Goal: Task Accomplishment & Management: Manage account settings

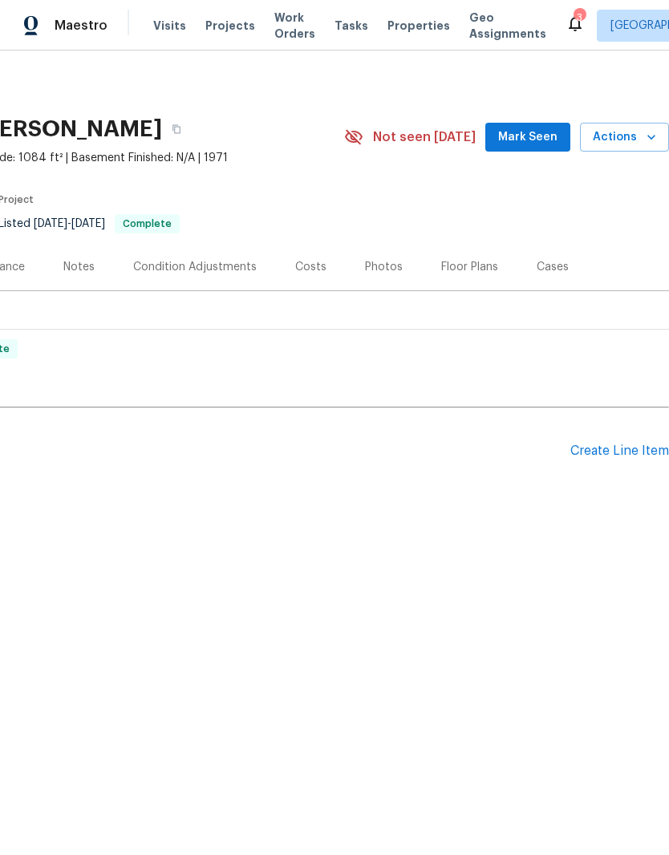
scroll to position [0, 237]
click at [613, 452] on div "Create Line Item" at bounding box center [619, 450] width 99 height 15
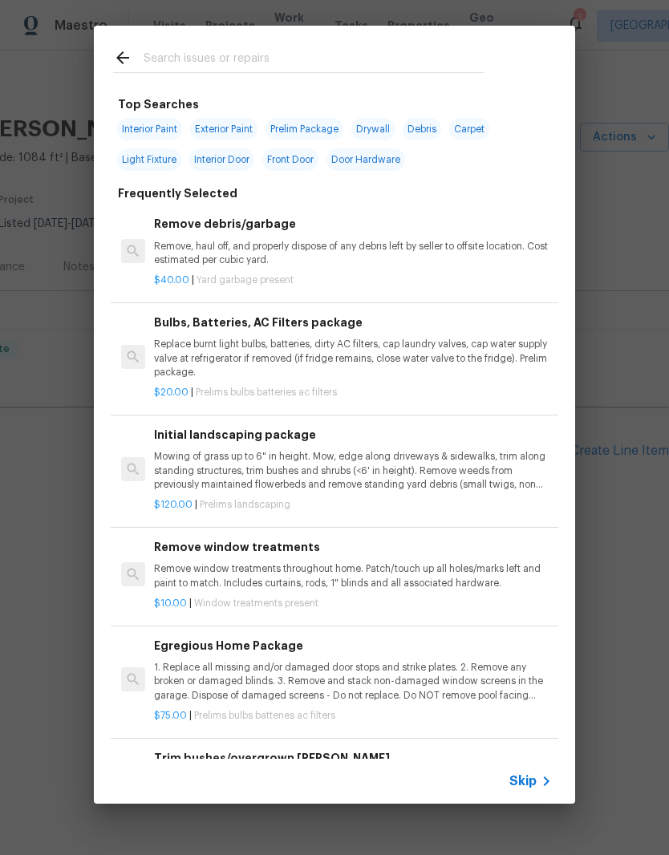
click at [314, 51] on input "text" at bounding box center [314, 60] width 340 height 24
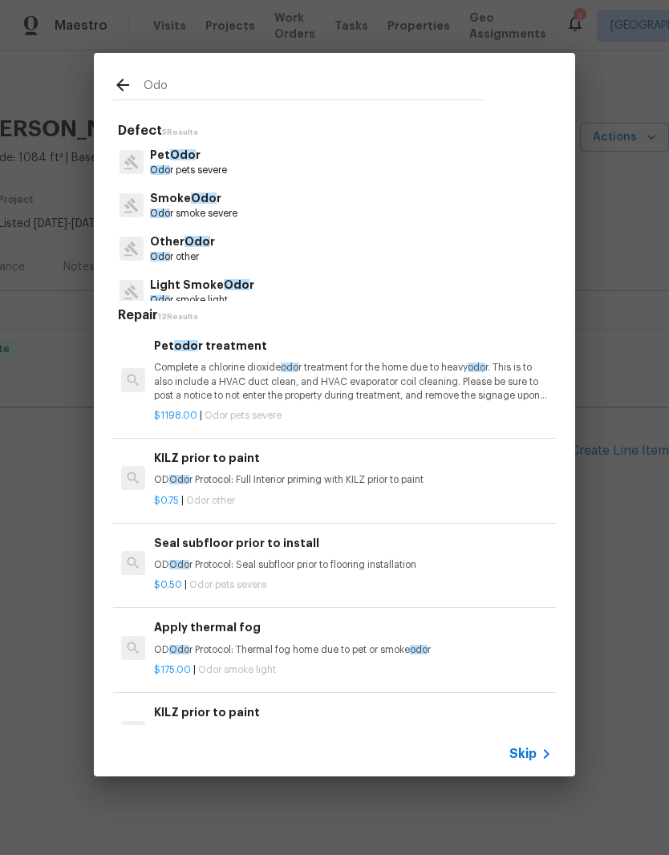
type input "Odo"
click at [398, 219] on div "Smoke Odo r Odo r smoke severe" at bounding box center [334, 205] width 443 height 43
click at [397, 218] on div "Smoke Odo r Odo r smoke severe" at bounding box center [334, 205] width 443 height 43
click at [432, 222] on div "Smoke Odo r Odo r smoke severe" at bounding box center [334, 205] width 443 height 43
click at [352, 201] on div "Smoke Odo r Odo r smoke severe" at bounding box center [334, 205] width 443 height 43
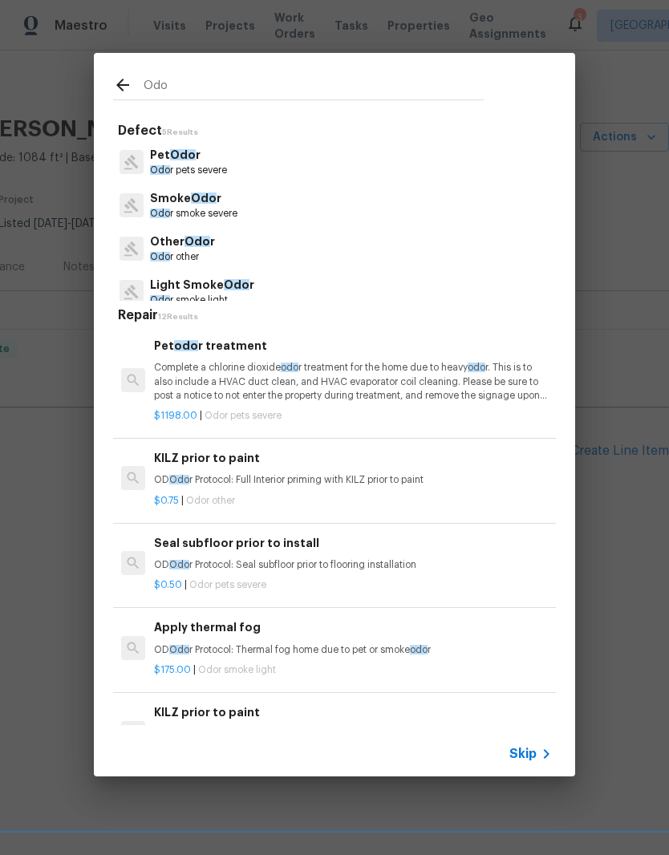
click at [217, 203] on p "Smoke Odo r" at bounding box center [193, 198] width 87 height 17
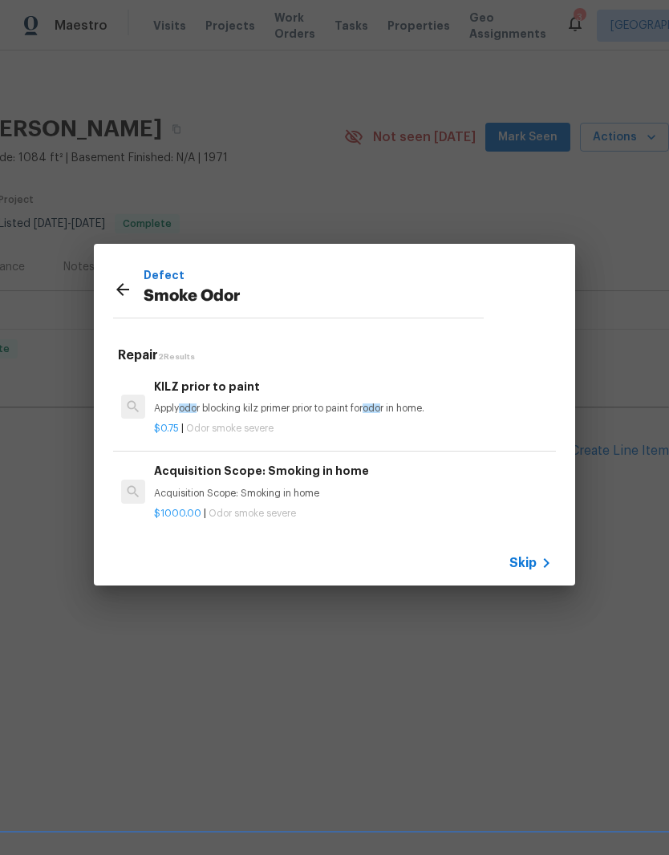
click at [125, 290] on icon at bounding box center [122, 289] width 13 height 13
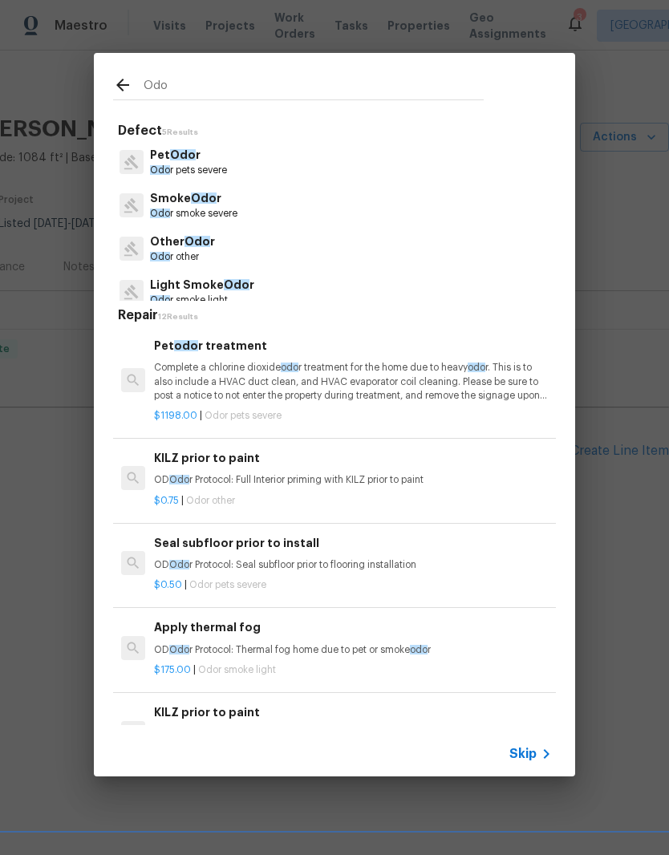
click at [343, 256] on div "Other Odo r Odo r other" at bounding box center [334, 248] width 443 height 43
click at [186, 254] on p "Odo r other" at bounding box center [182, 257] width 65 height 14
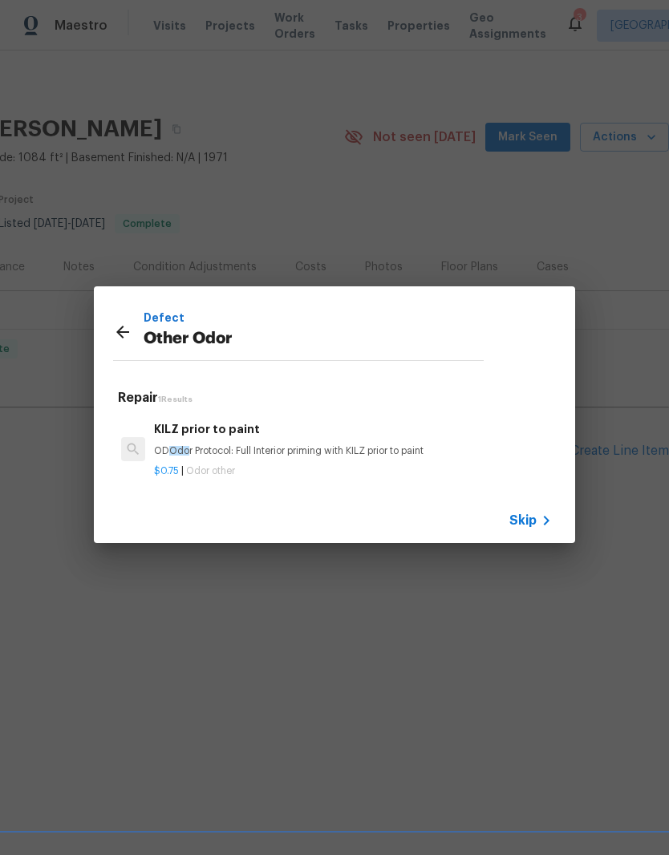
click at [122, 333] on icon at bounding box center [122, 332] width 13 height 13
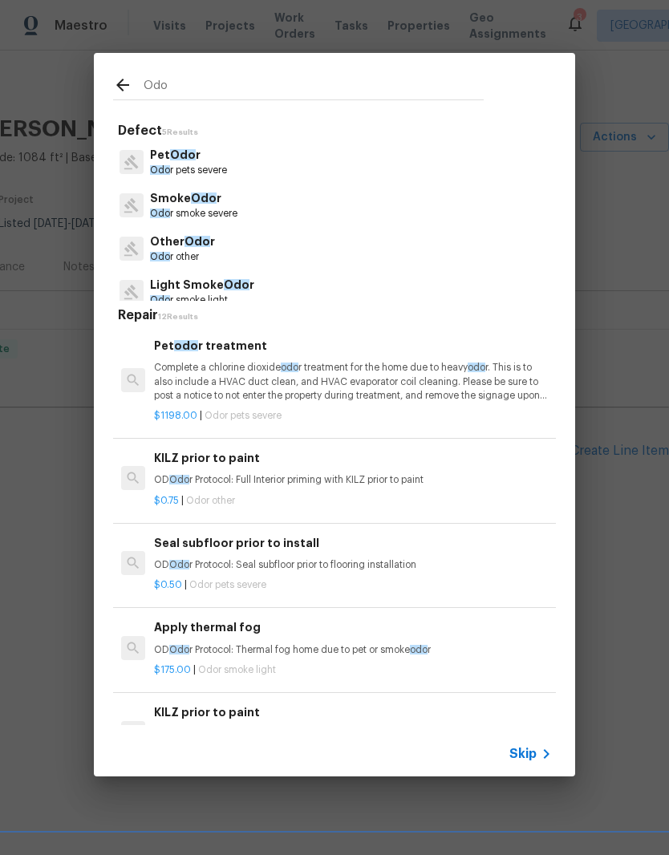
click at [245, 281] on p "Light Smoke Odo r" at bounding box center [202, 285] width 104 height 17
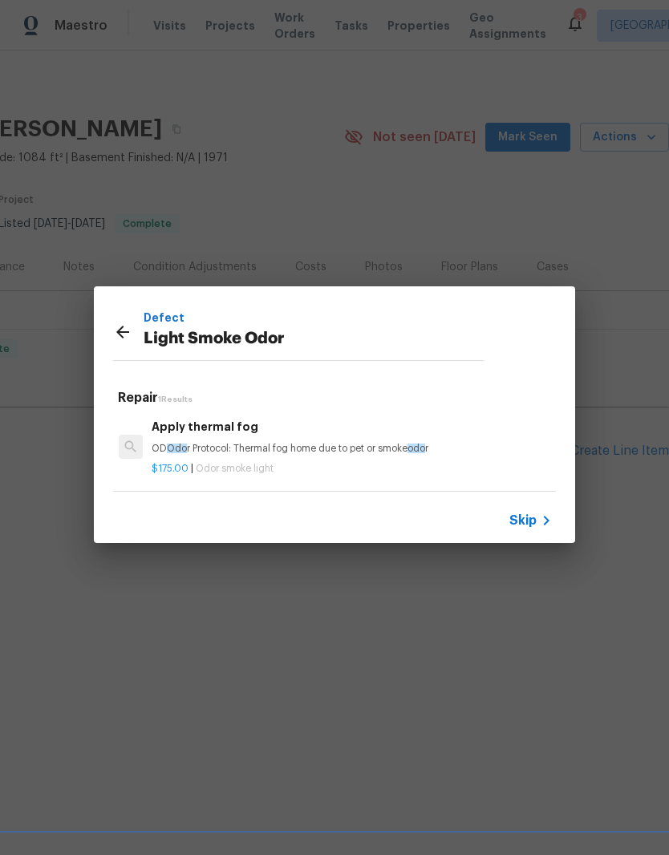
scroll to position [2, 2]
click at [364, 433] on h6 "Apply thermal fog" at bounding box center [351, 427] width 398 height 18
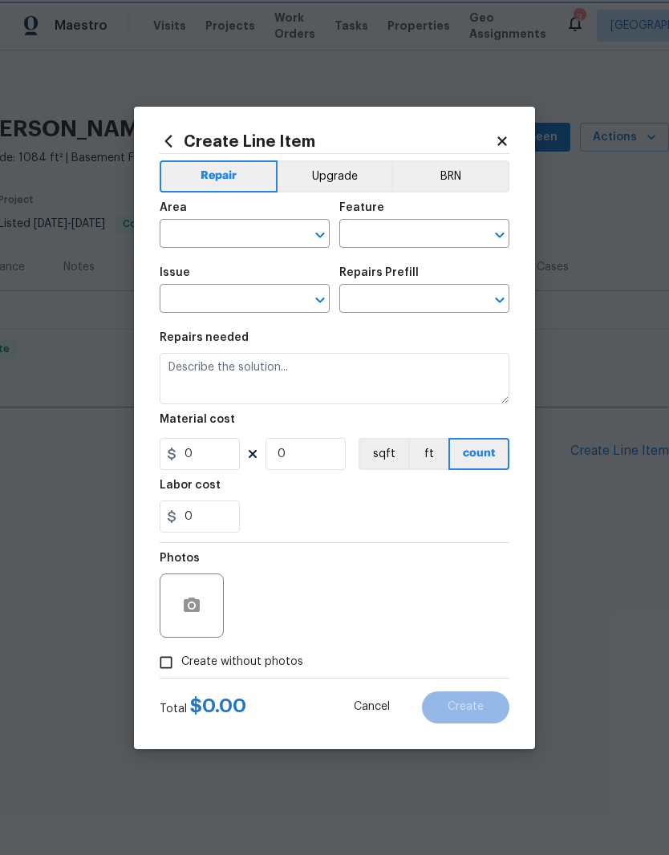
type input "Light Smoke Odor"
type textarea "OD Odor Protocol: Thermal fog home due to pet or smoke odor"
type input "1"
type input "Apply thermal fog $175.00"
type input "175"
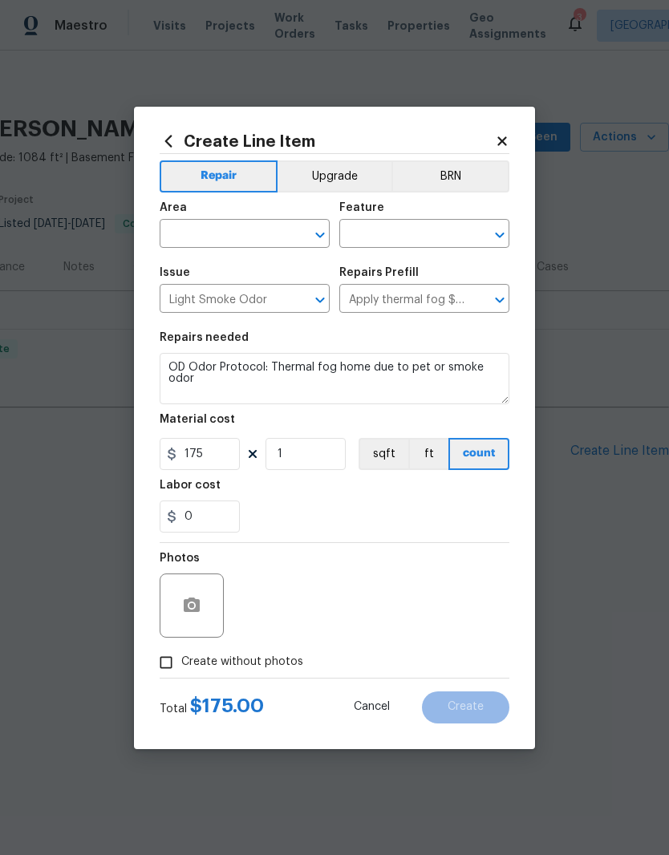
click at [221, 243] on input "text" at bounding box center [222, 235] width 125 height 25
click at [252, 306] on li "Interior Overall" at bounding box center [245, 297] width 170 height 26
type input "Interior Overall"
click at [418, 233] on input "text" at bounding box center [401, 235] width 125 height 25
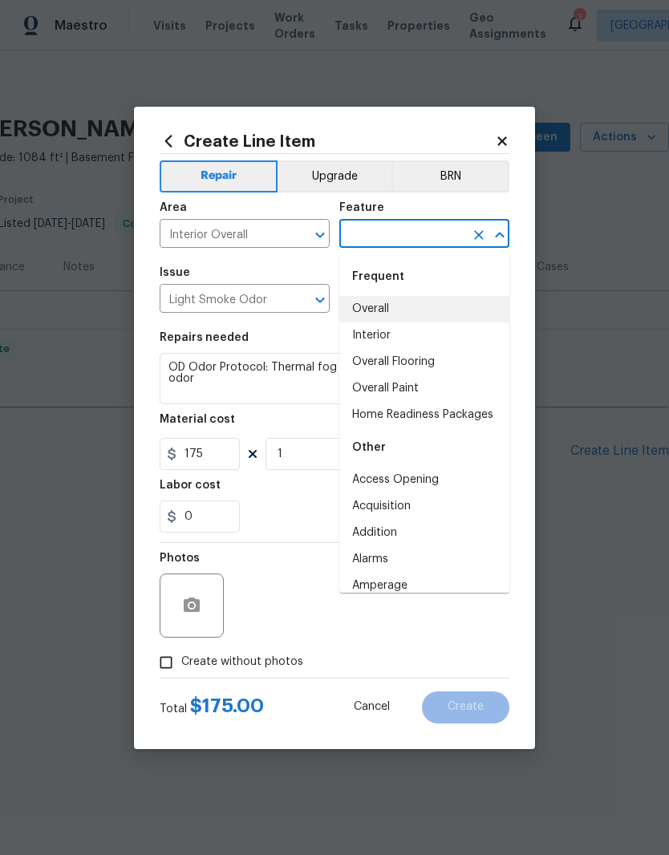
click at [390, 310] on li "Overall" at bounding box center [424, 309] width 170 height 26
type input "Overall"
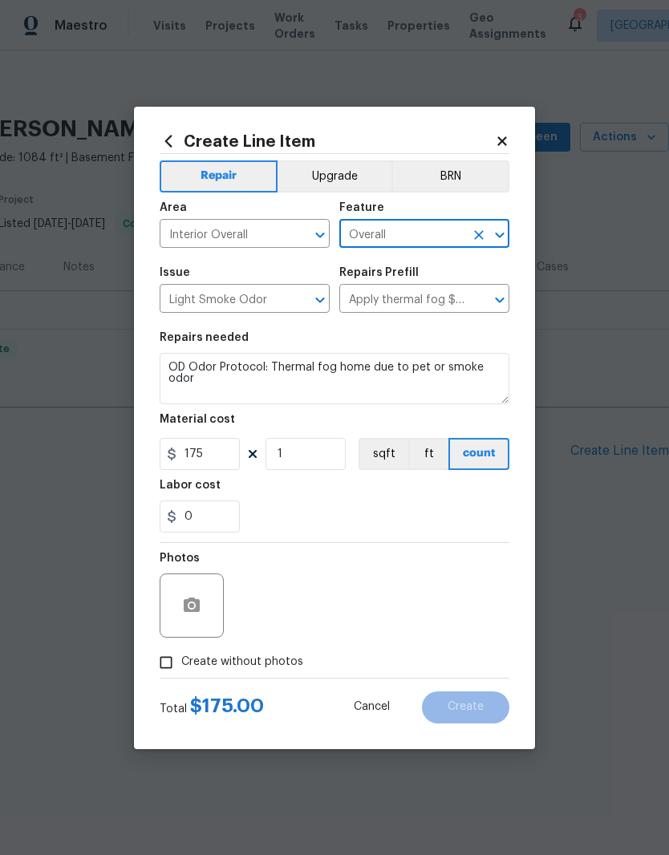
scroll to position [0, 0]
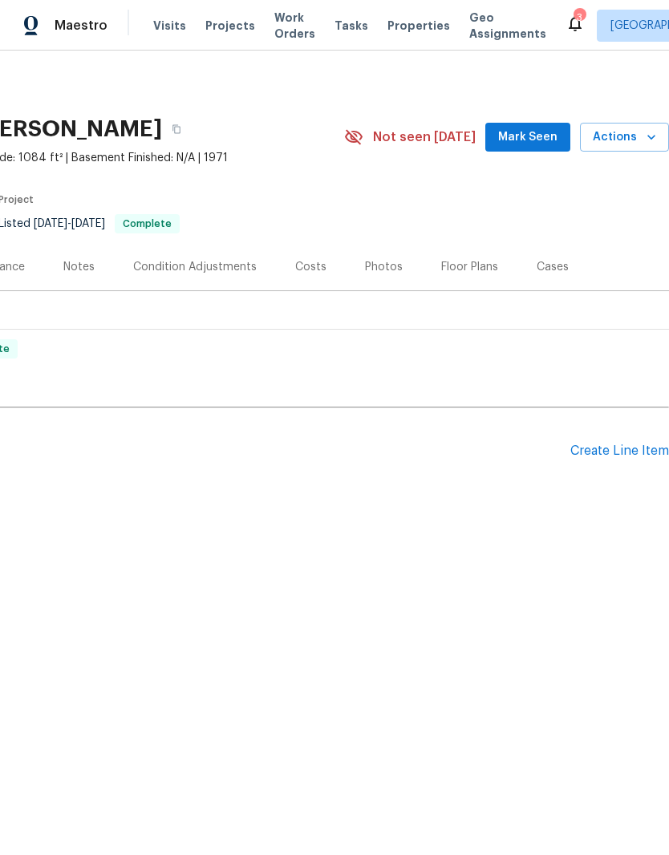
scroll to position [0, 237]
click at [626, 450] on div "Create Line Item" at bounding box center [619, 450] width 99 height 15
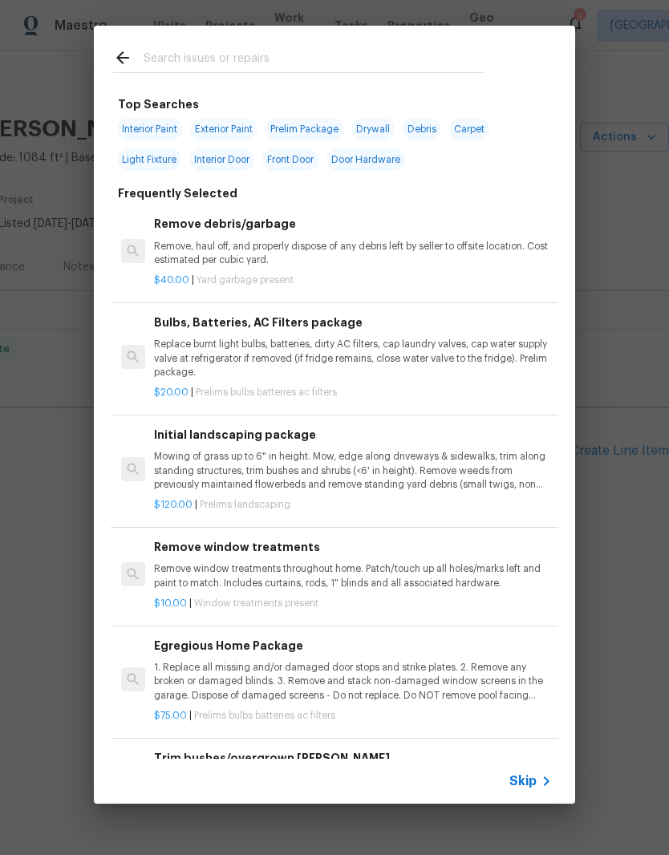
click at [326, 55] on input "text" at bounding box center [314, 60] width 340 height 24
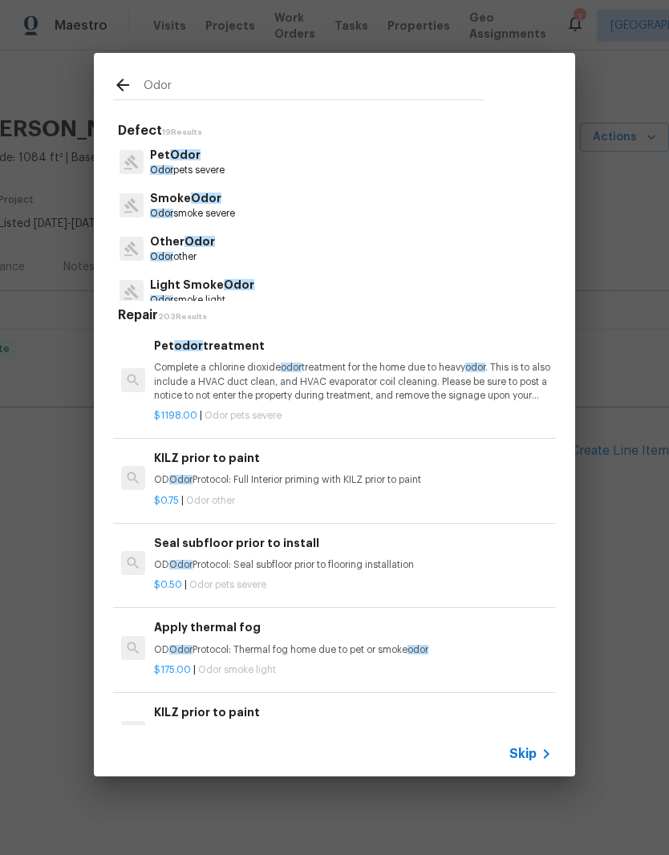
type input "Odor"
click at [345, 299] on div "Light Smoke Odor Odor smoke light" at bounding box center [334, 291] width 443 height 43
click at [306, 287] on div "Light Smoke Odor Odor smoke light" at bounding box center [334, 291] width 443 height 43
click at [244, 281] on span "Odor" at bounding box center [239, 284] width 30 height 11
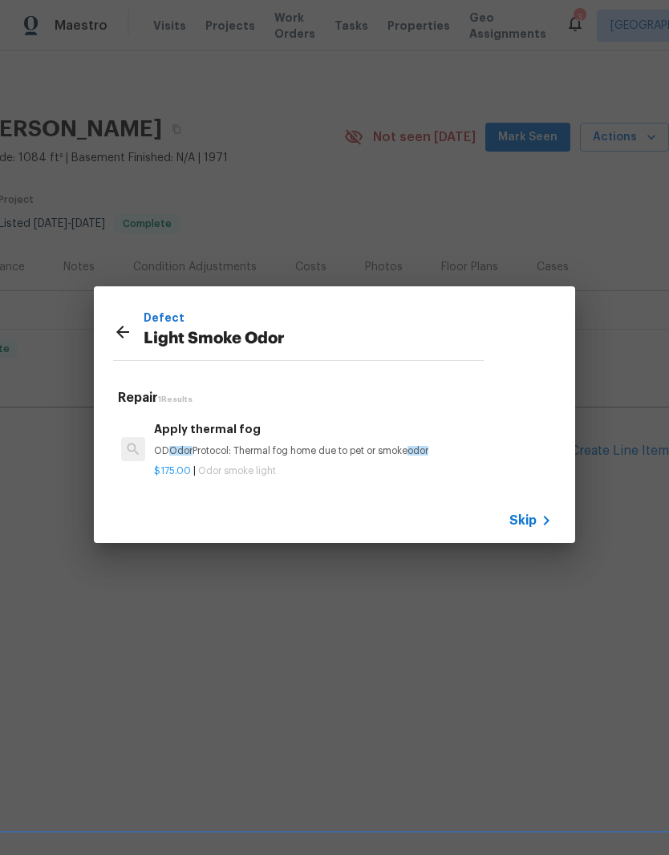
click at [291, 434] on h6 "Apply thermal fog" at bounding box center [353, 429] width 398 height 18
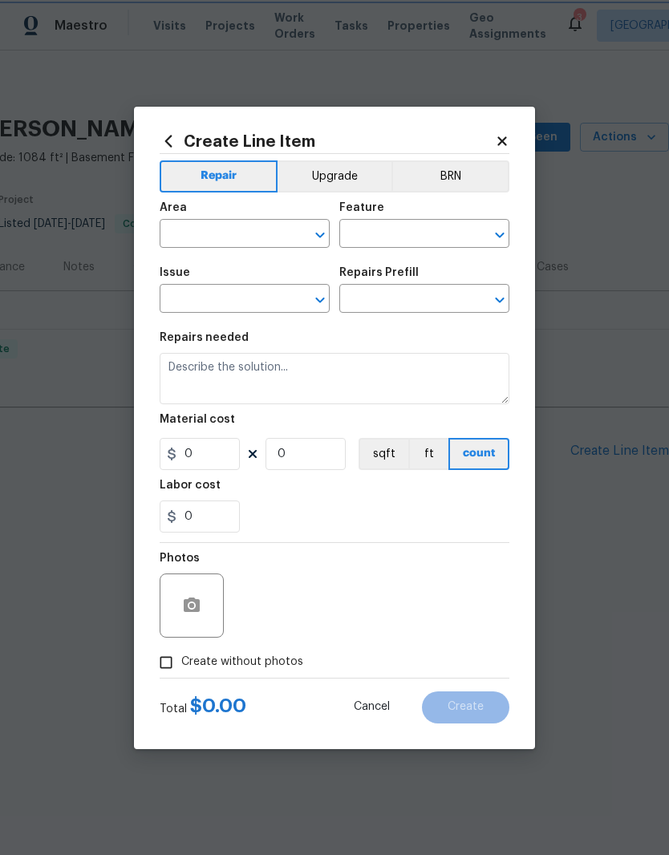
type input "Light Smoke Odor"
type input "Apply thermal fog $175.00"
type textarea "OD Odor Protocol: Thermal fog home due to pet or smoke odor"
type input "175"
type input "1"
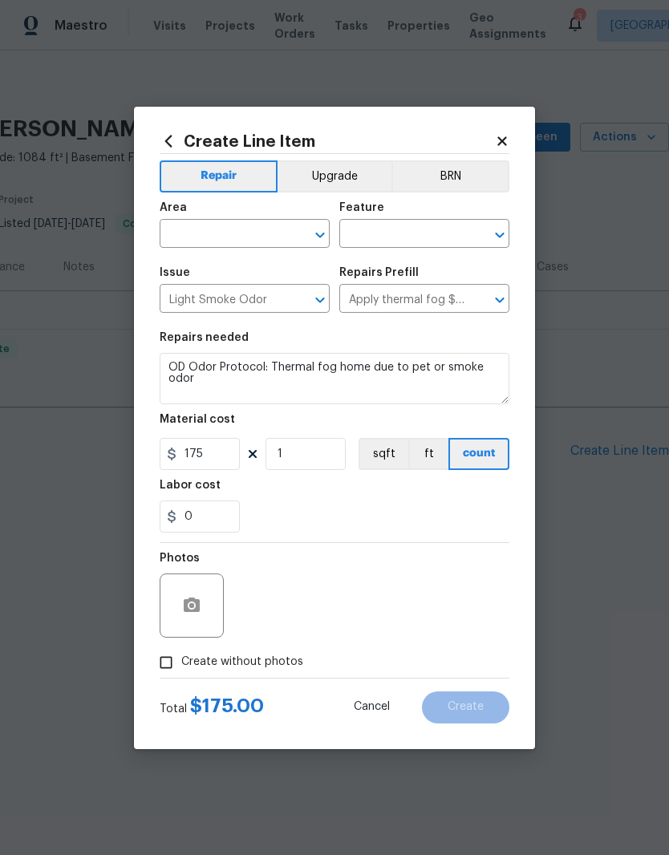
click at [235, 226] on input "text" at bounding box center [222, 235] width 125 height 25
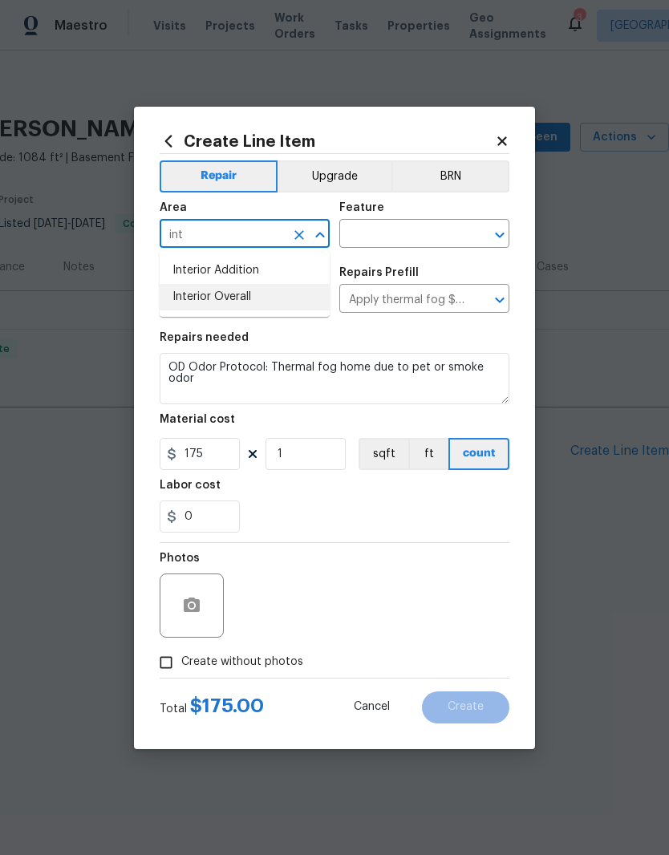
click at [274, 296] on li "Interior Overall" at bounding box center [245, 297] width 170 height 26
type input "Interior Overall"
click at [435, 228] on input "text" at bounding box center [401, 235] width 125 height 25
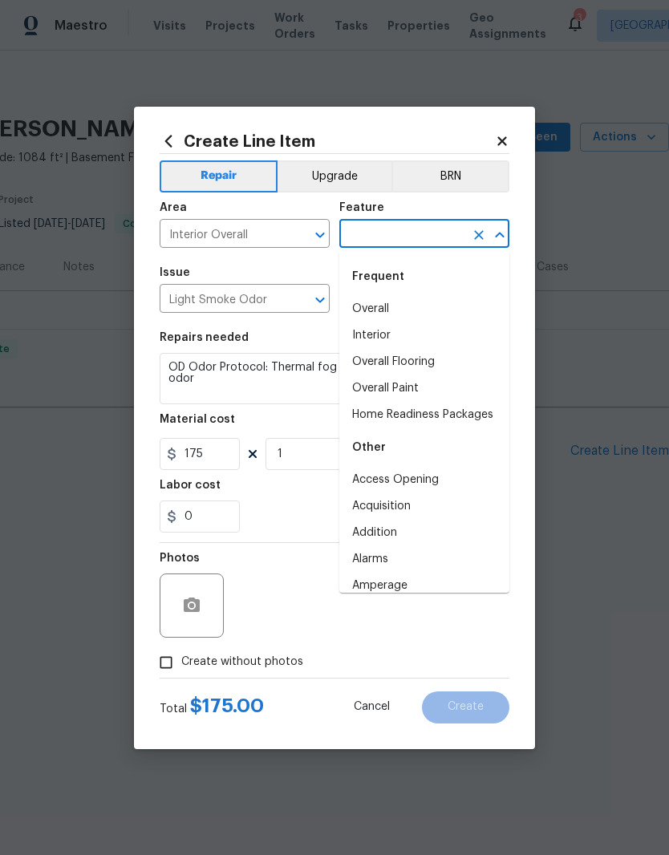
click at [396, 341] on li "Interior" at bounding box center [424, 335] width 170 height 26
type input "Interior"
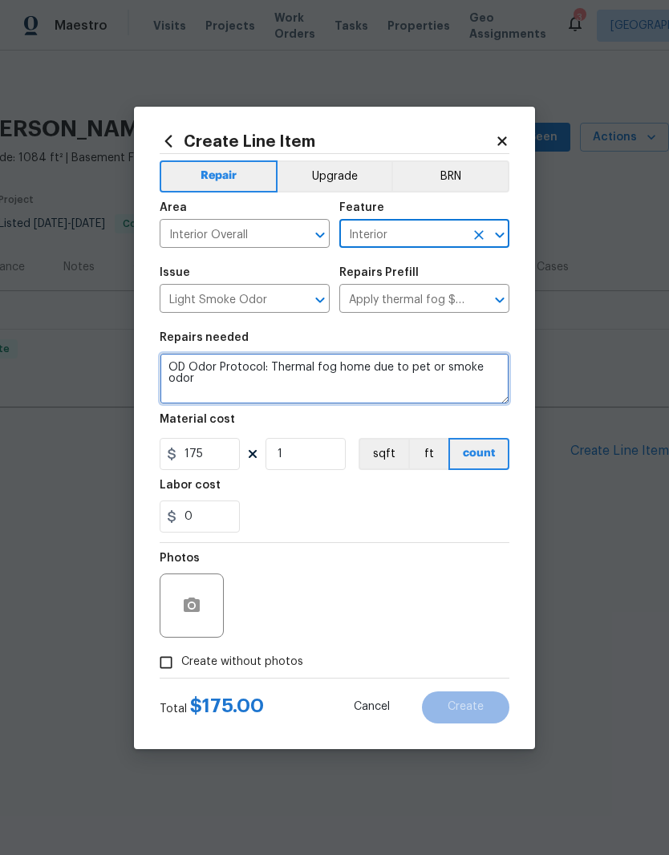
click at [179, 370] on textarea "OD Odor Protocol: Thermal fog home due to pet or smoke odor" at bounding box center [335, 378] width 350 height 51
click at [178, 370] on textarea "OD Odor Protocol: Thermal fog home due to pet or smoke odor" at bounding box center [335, 378] width 350 height 51
click at [178, 365] on textarea "OD Odor Protocol: Thermal fog home due to pet or smoke odor" at bounding box center [335, 378] width 350 height 51
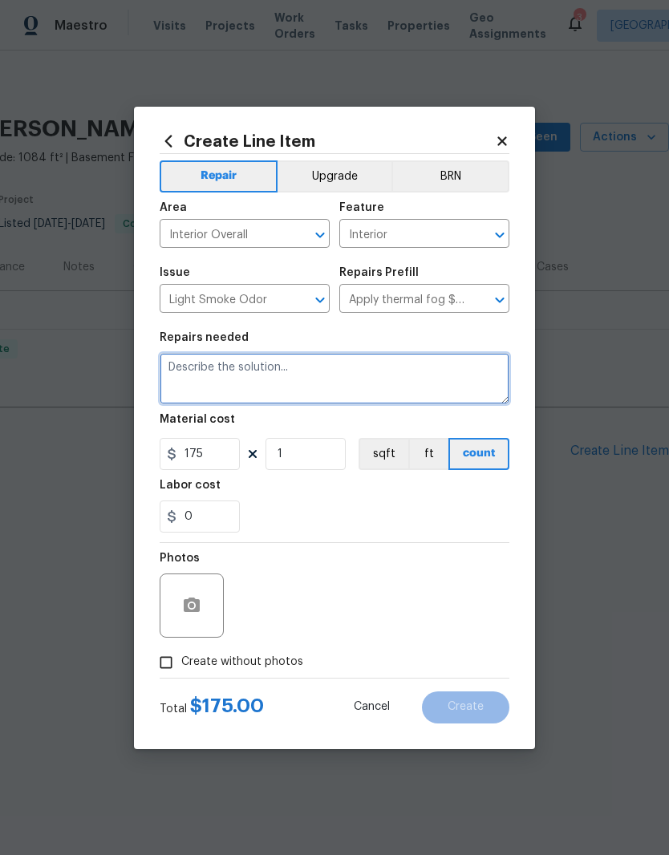
click at [233, 375] on textarea at bounding box center [335, 378] width 350 height 51
click at [233, 374] on textarea at bounding box center [335, 378] width 350 height 51
paste textarea "This comprehensive service begins with source identification and recommendation…"
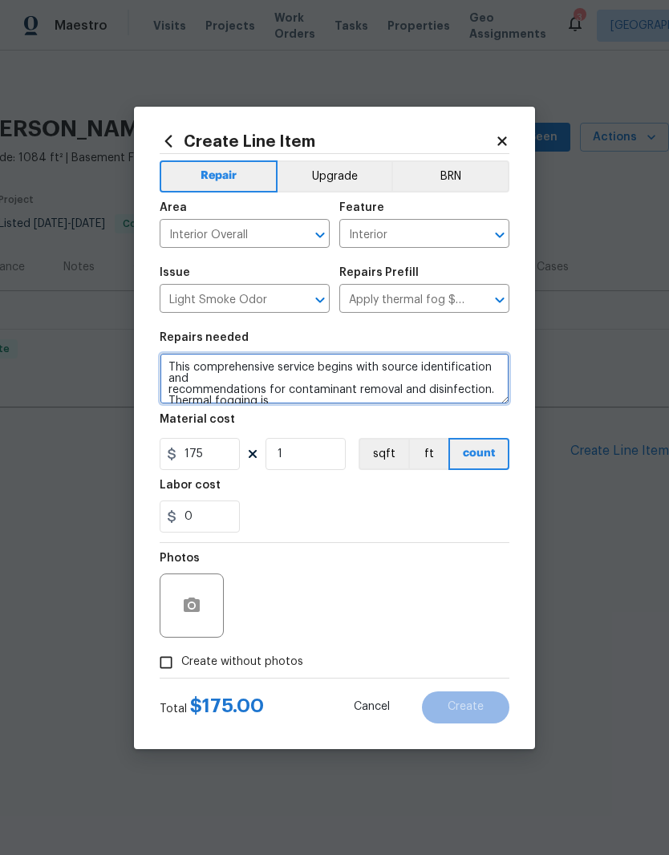
scroll to position [0, 0]
click at [165, 385] on textarea "This comprehensive service begins with source identification and recommendation…" at bounding box center [335, 378] width 350 height 51
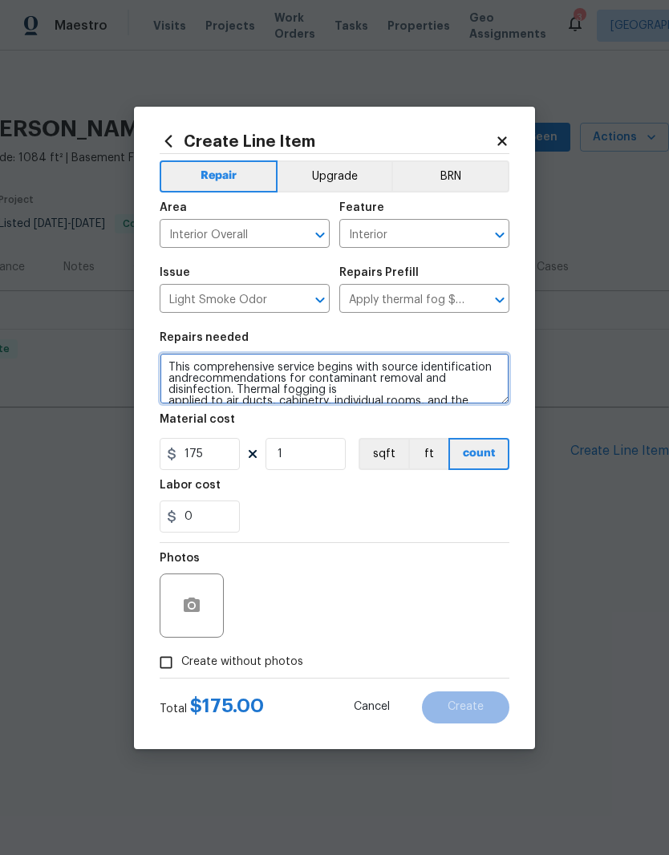
click at [168, 399] on textarea "This comprehensive service begins with source identification andrecommendations…" at bounding box center [335, 378] width 350 height 51
click at [188, 374] on textarea "This comprehensive service begins with source identification andrecommendations…" at bounding box center [335, 378] width 350 height 51
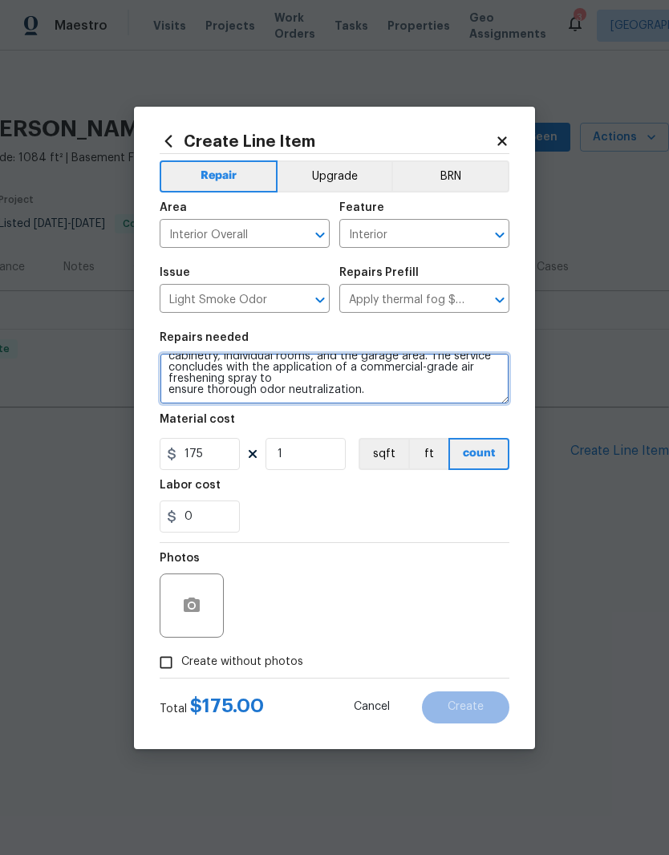
scroll to position [45, 0]
click at [161, 391] on textarea "This comprehensive service begins with source identification and recommendation…" at bounding box center [335, 378] width 350 height 51
type textarea "This comprehensive service begins with source identification and recommendation…"
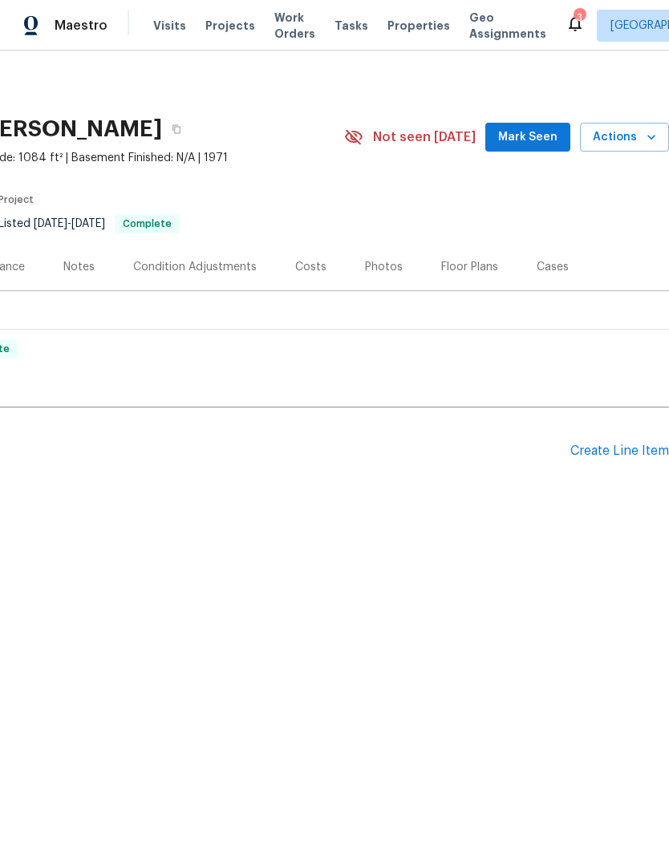
click at [621, 458] on div "Create Line Item" at bounding box center [619, 450] width 99 height 15
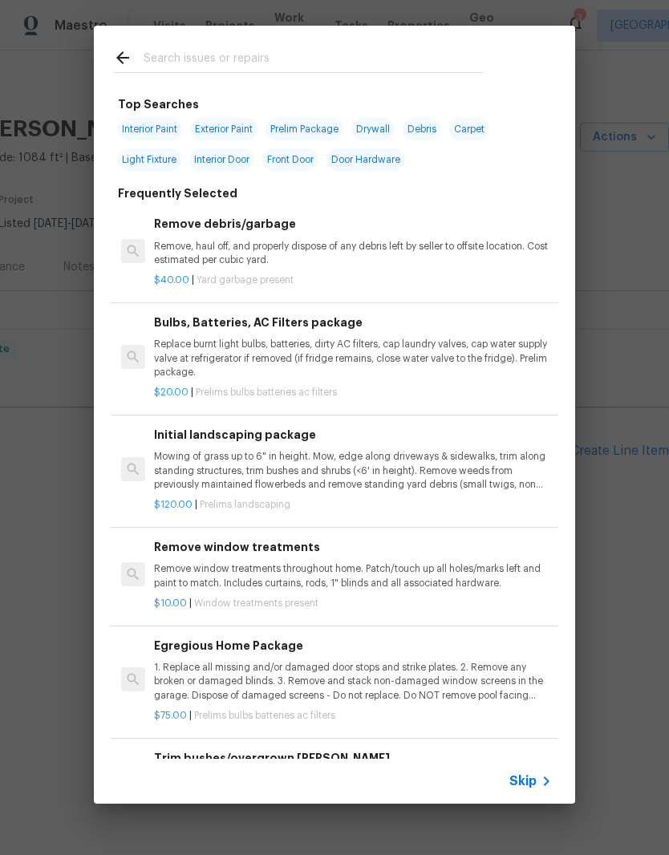
click at [188, 51] on input "text" at bounding box center [314, 60] width 340 height 24
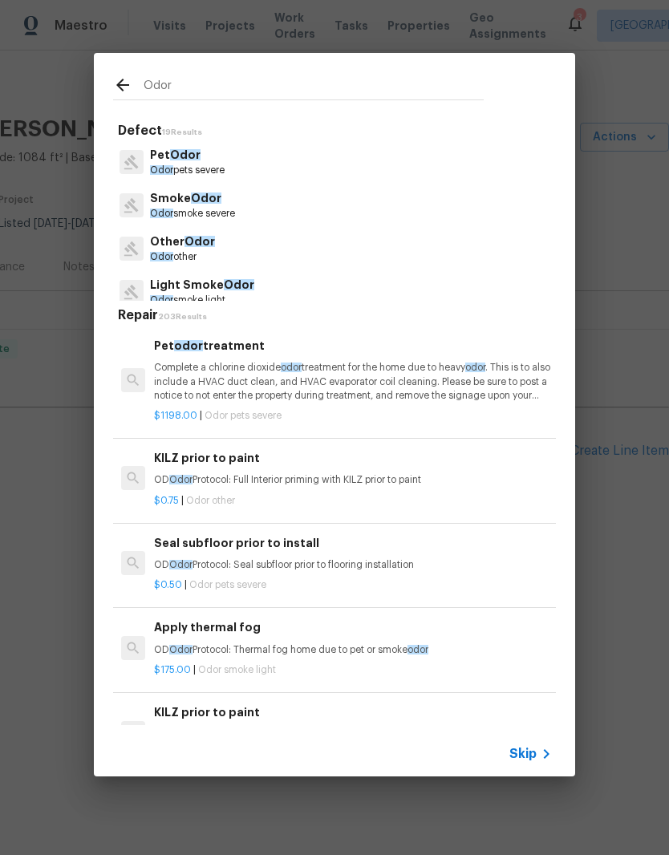
scroll to position [0, 0]
type input "Odor"
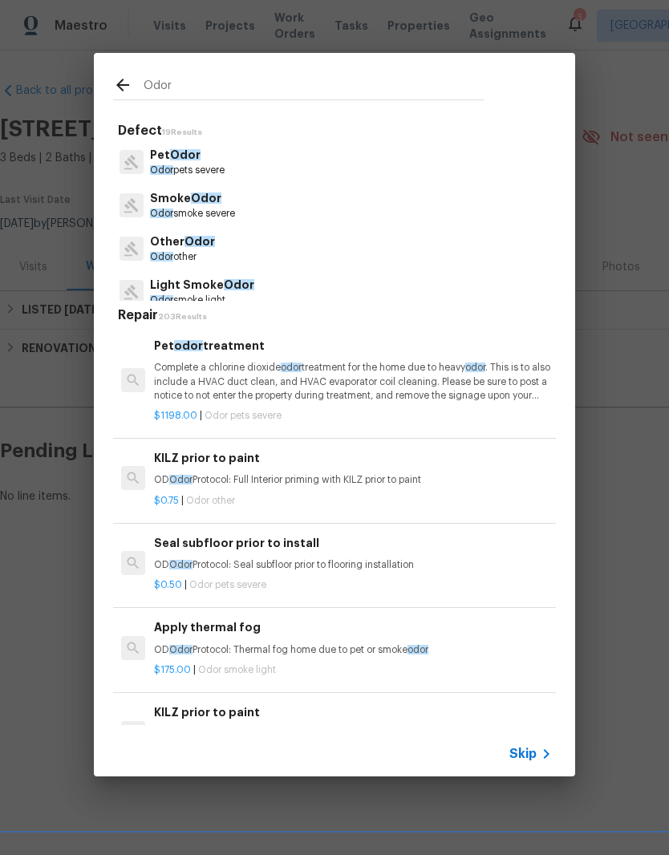
click at [612, 115] on div "Odor Defect 19 Results Pet Odor Odor pets severe Smoke Odor Odor smoke severe O…" at bounding box center [334, 414] width 669 height 829
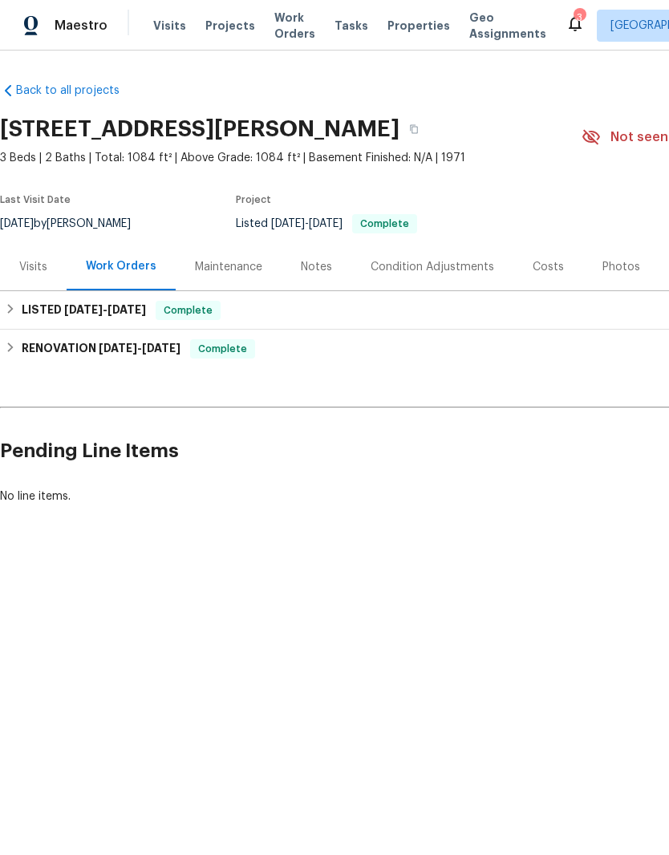
click at [402, 30] on span "Properties" at bounding box center [418, 26] width 63 height 16
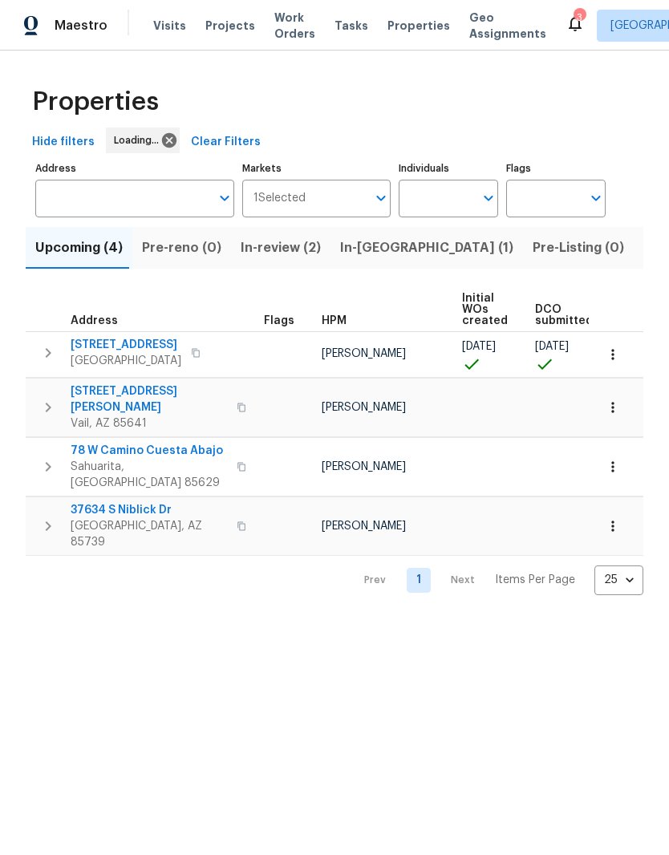
click at [366, 258] on span "In-[GEOGRAPHIC_DATA] (1)" at bounding box center [426, 248] width 173 height 22
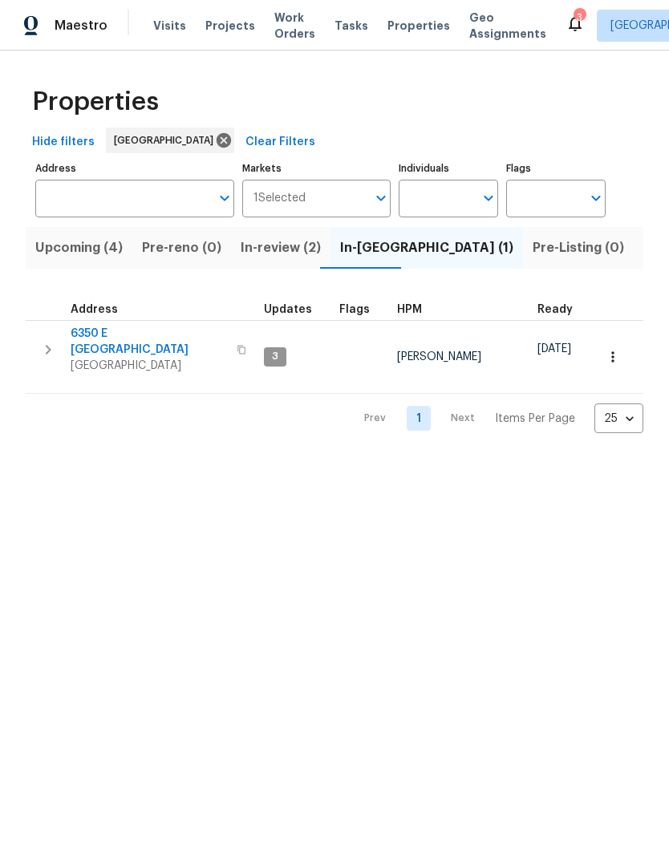
click at [144, 334] on span "6350 E [GEOGRAPHIC_DATA]" at bounding box center [149, 342] width 156 height 32
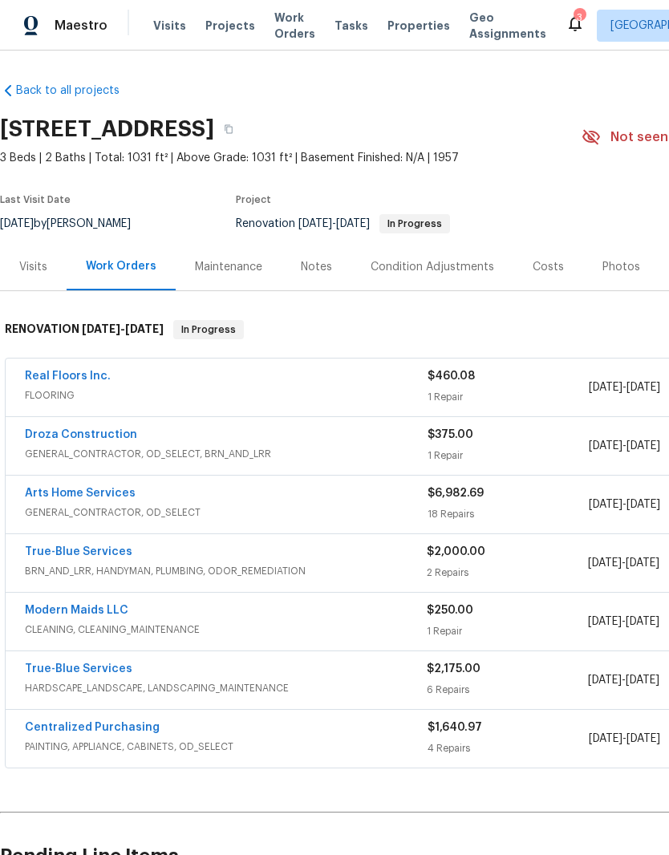
click at [391, 30] on span "Properties" at bounding box center [418, 26] width 63 height 16
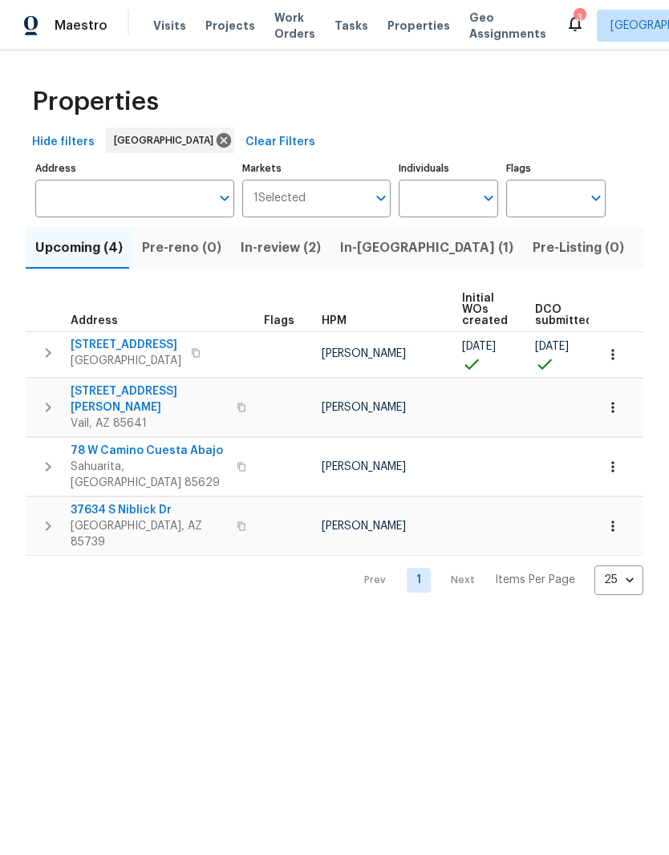
click at [371, 257] on span "In-[GEOGRAPHIC_DATA] (1)" at bounding box center [426, 248] width 173 height 22
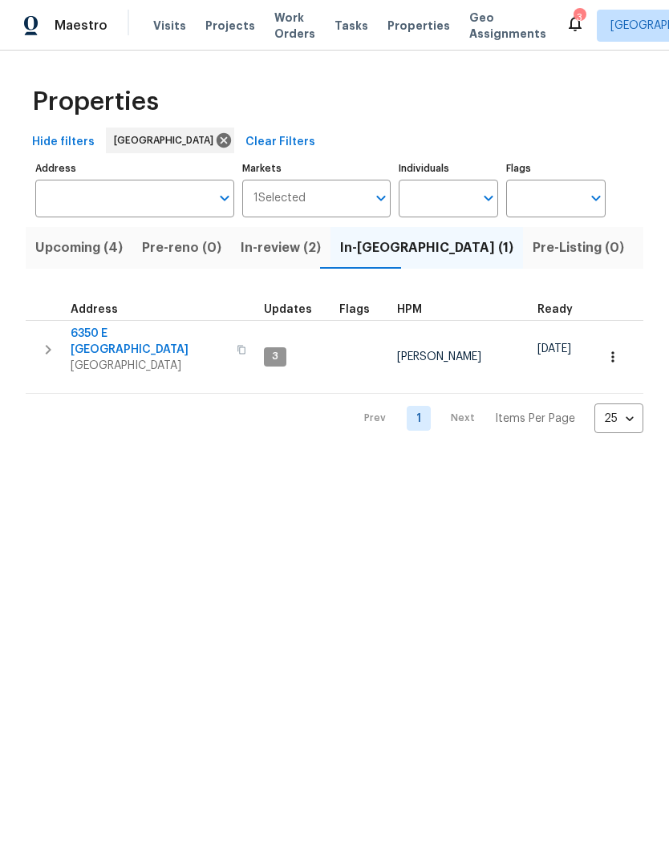
click at [44, 341] on icon "button" at bounding box center [47, 349] width 19 height 19
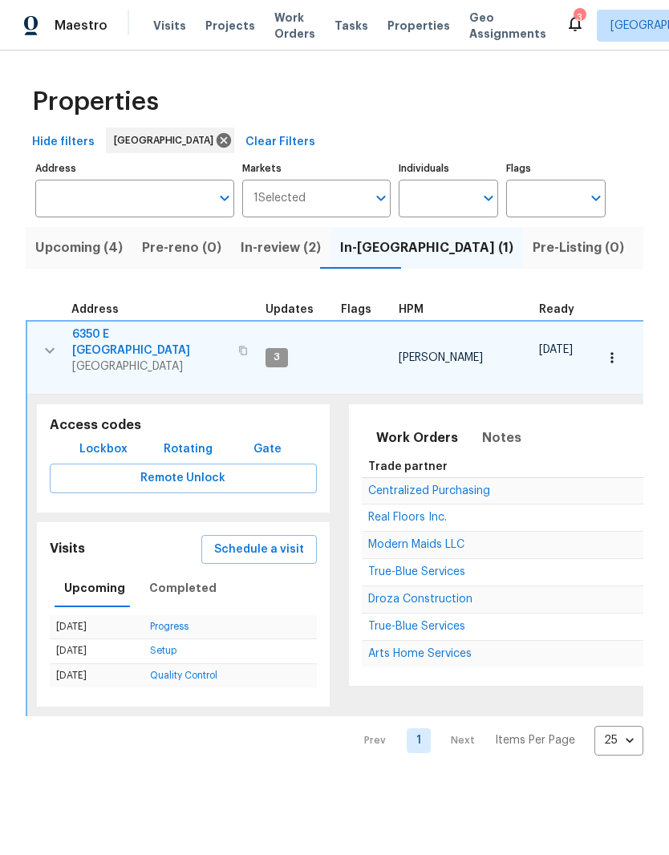
click at [105, 439] on span "Lockbox" at bounding box center [103, 449] width 48 height 20
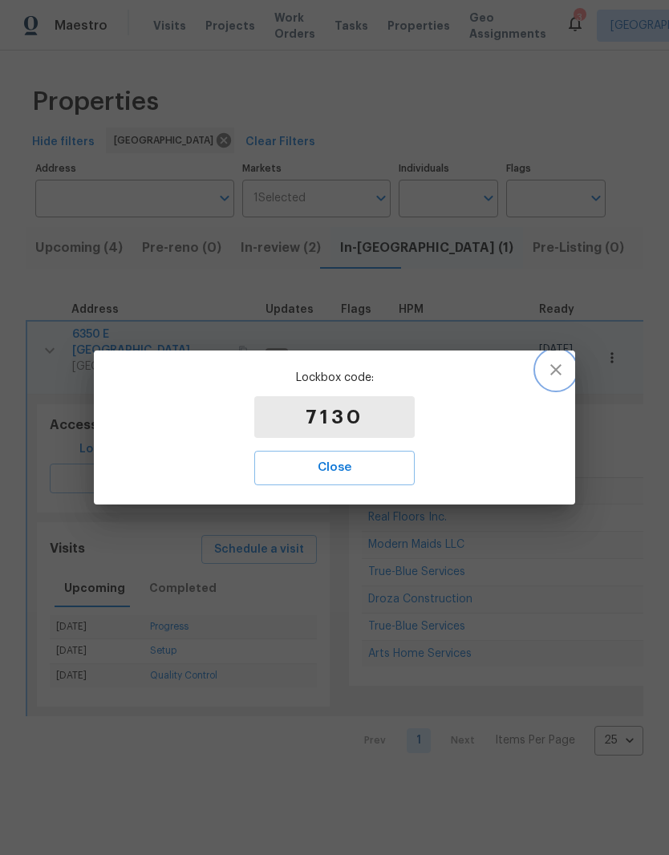
click at [565, 379] on icon "button" at bounding box center [555, 369] width 19 height 19
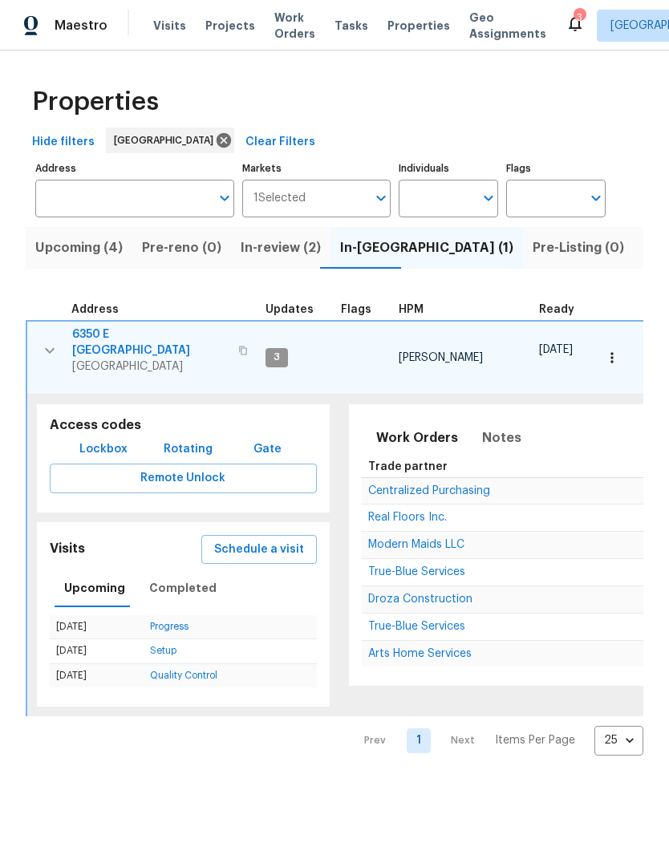
click at [643, 242] on span "Listed (24)" at bounding box center [678, 248] width 70 height 22
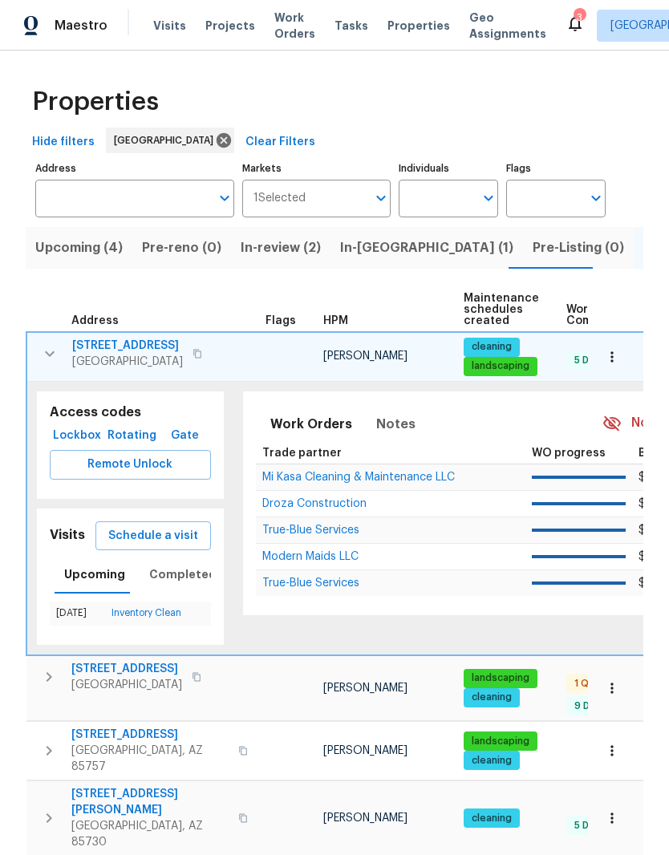
click at [51, 344] on button "button" at bounding box center [50, 354] width 32 height 32
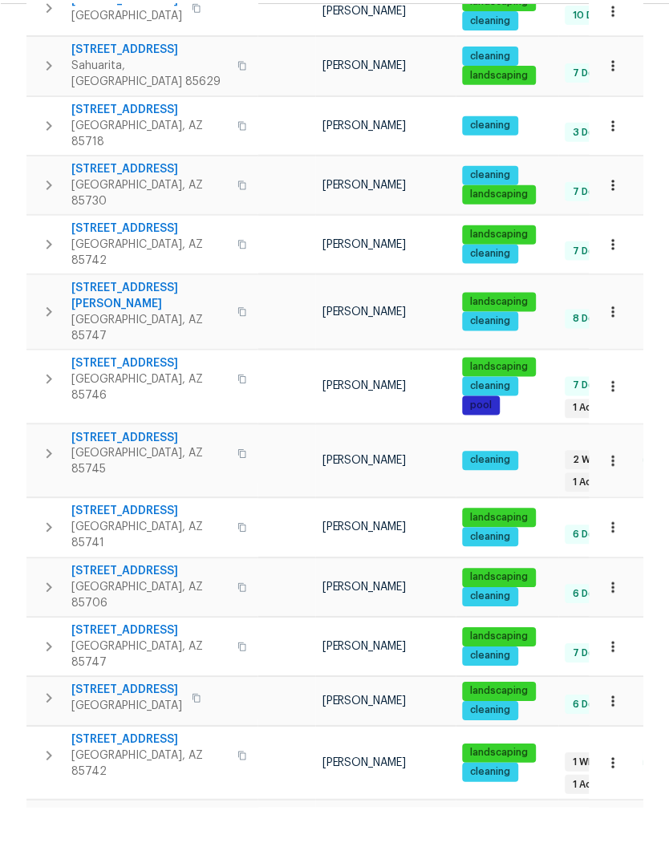
scroll to position [57, 0]
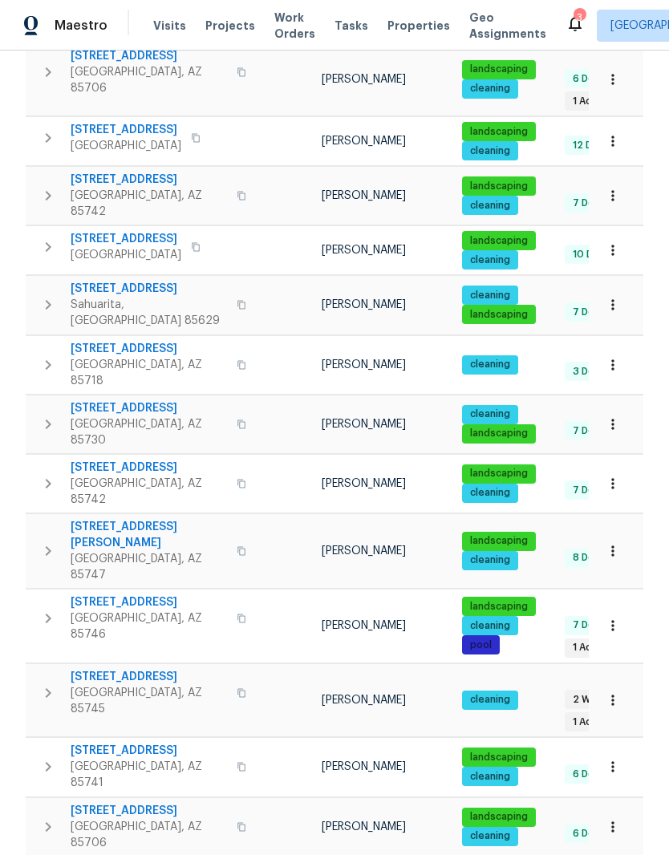
scroll to position [593, 0]
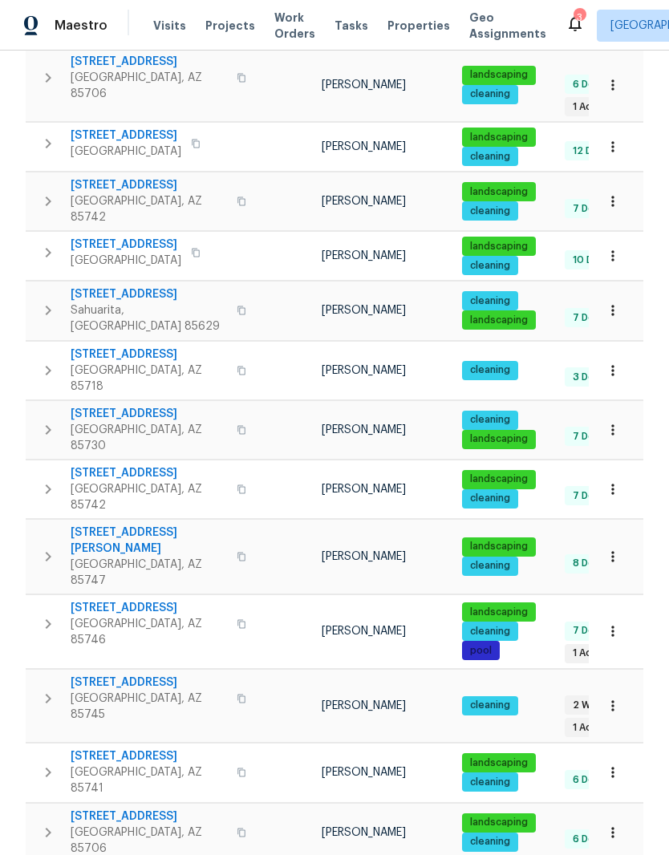
click at [38, 420] on icon "button" at bounding box center [47, 429] width 19 height 19
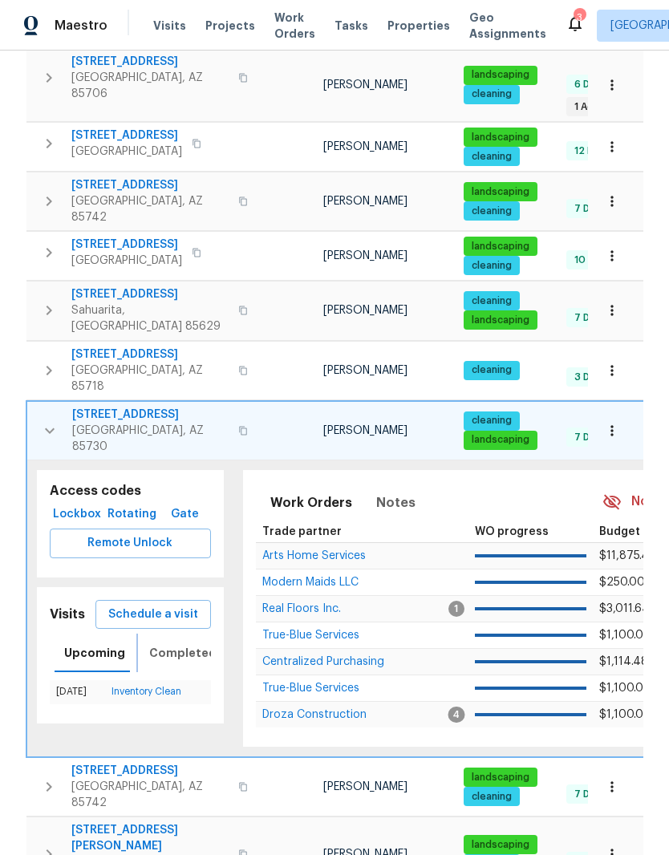
click at [165, 643] on span "Completed" at bounding box center [182, 653] width 67 height 20
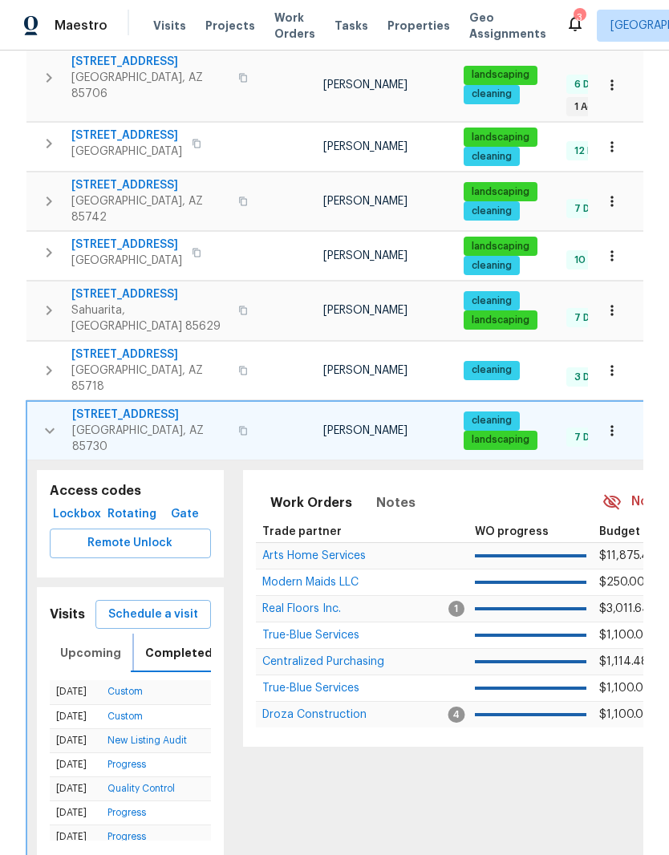
click at [80, 643] on span "Upcoming" at bounding box center [90, 653] width 61 height 20
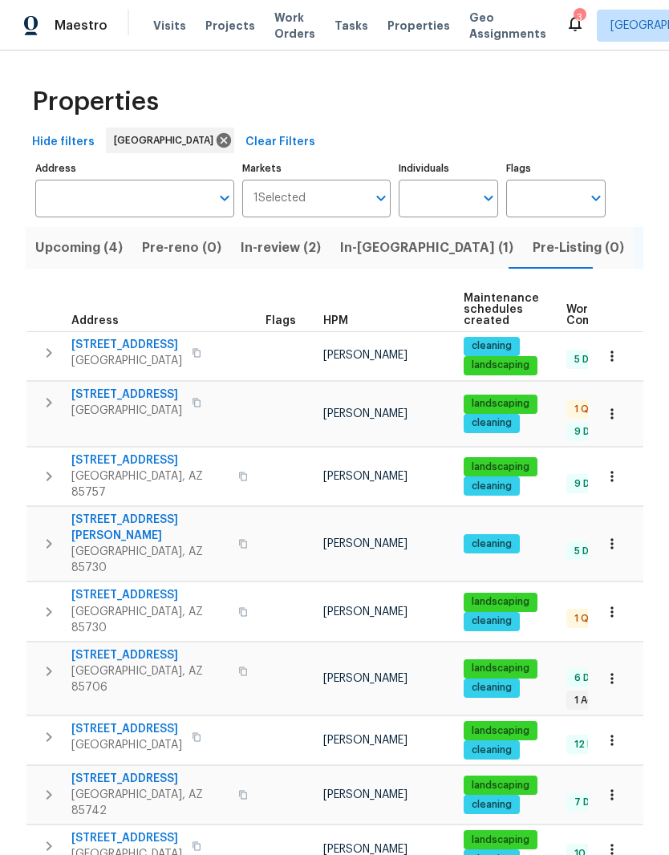
scroll to position [0, 0]
click at [161, 23] on span "Visits" at bounding box center [169, 26] width 33 height 16
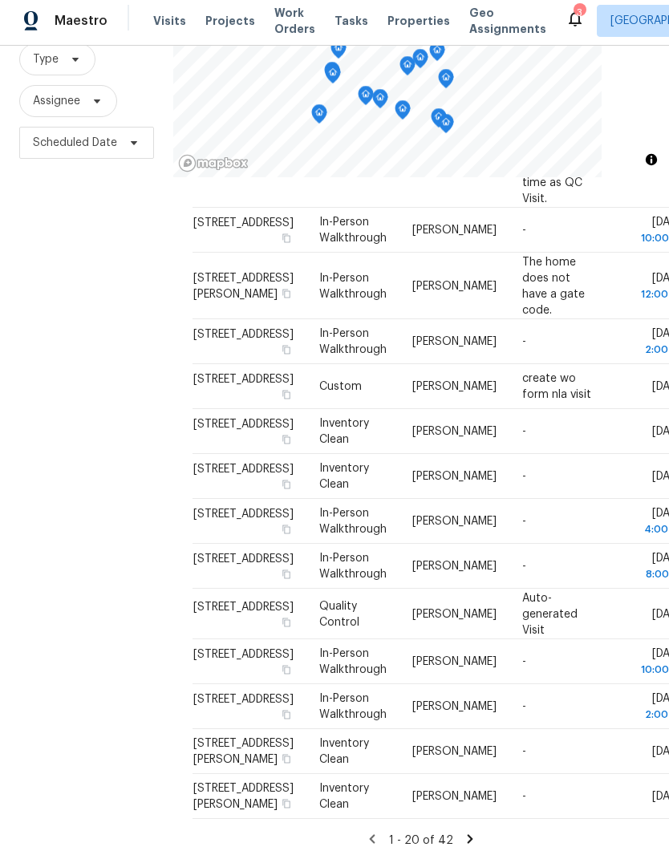
scroll to position [57, 0]
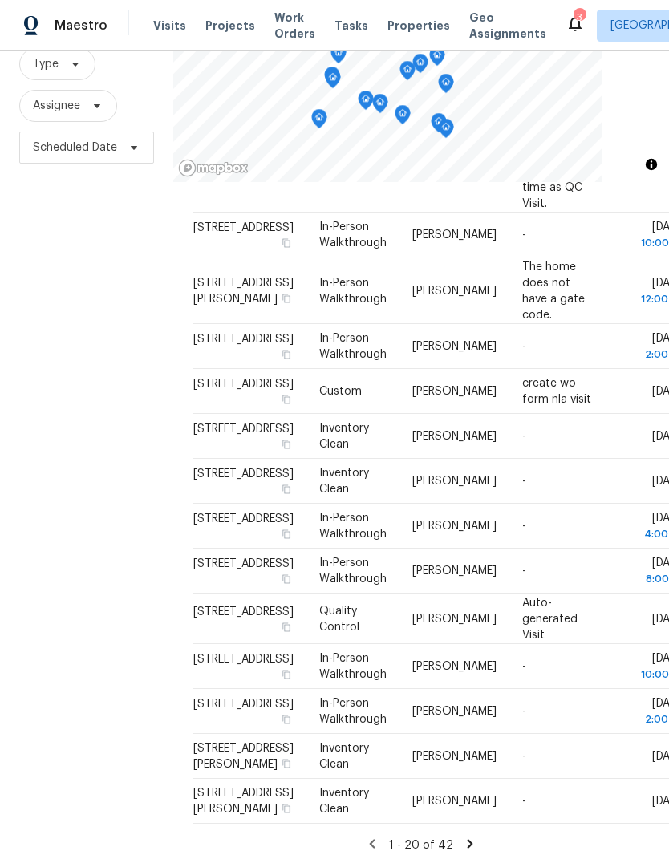
click at [458, 842] on div "Address Type Assignee Comments Scheduled Date ↑ [STREET_ADDRESS] Progress [PERS…" at bounding box center [421, 524] width 496 height 684
click at [469, 839] on icon at bounding box center [470, 843] width 14 height 14
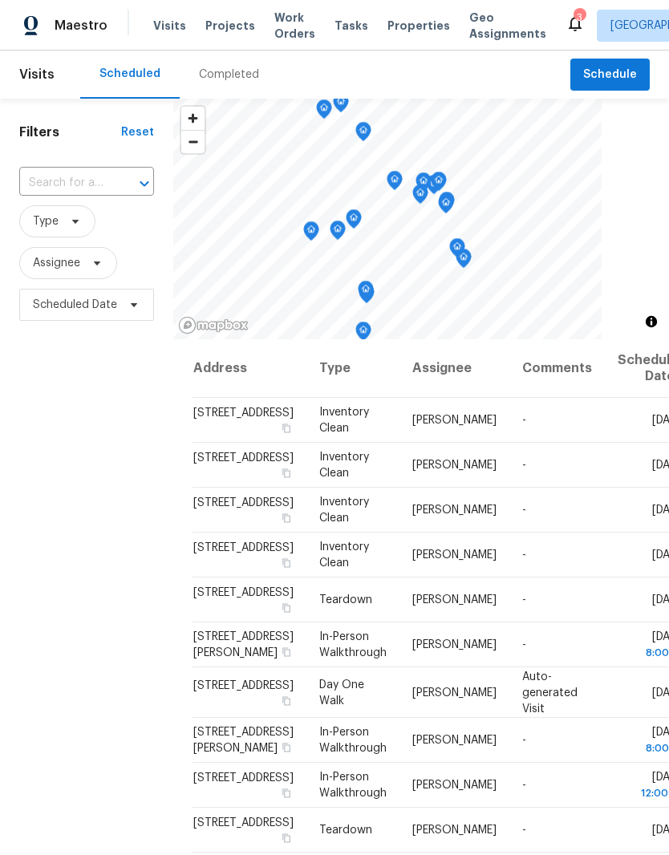
scroll to position [0, 0]
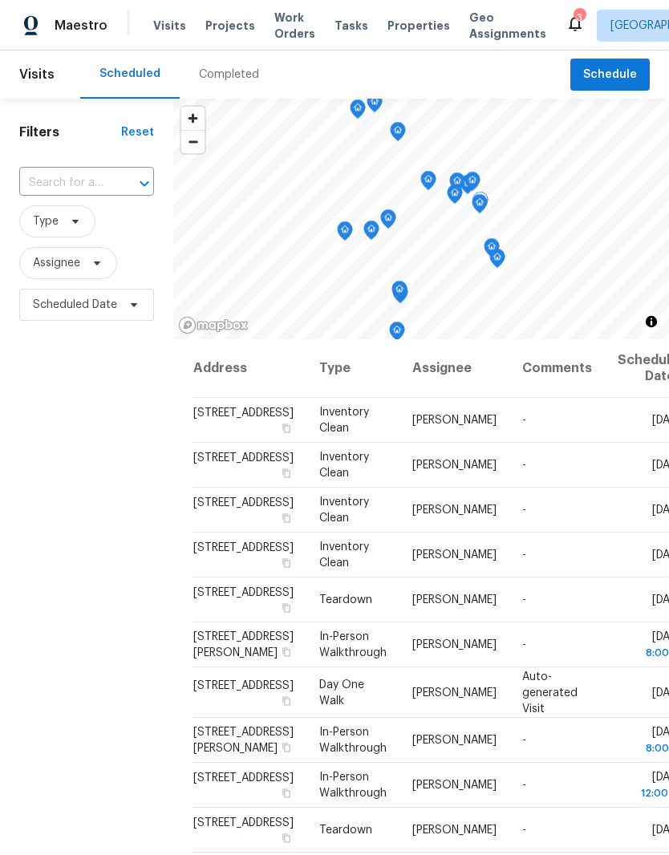
click at [0, 0] on span at bounding box center [0, 0] width 0 height 0
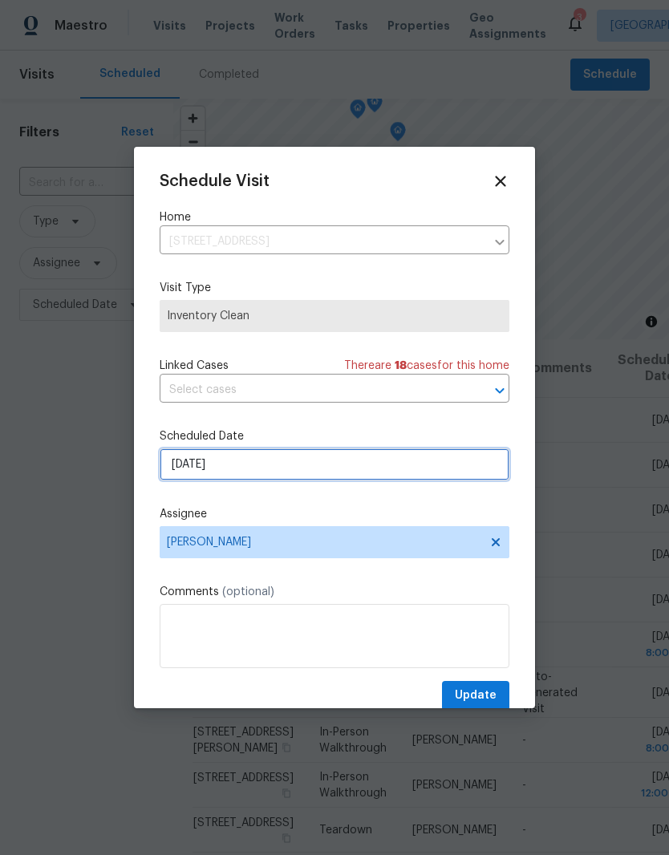
click at [199, 463] on input "[DATE]" at bounding box center [335, 464] width 350 height 32
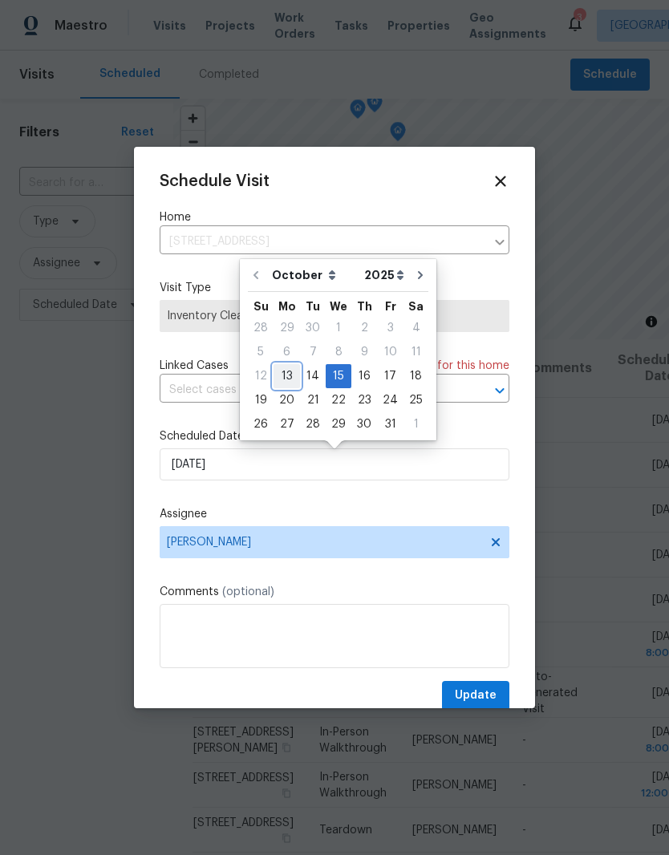
click at [278, 377] on div "13" at bounding box center [286, 376] width 26 height 22
type input "[DATE]"
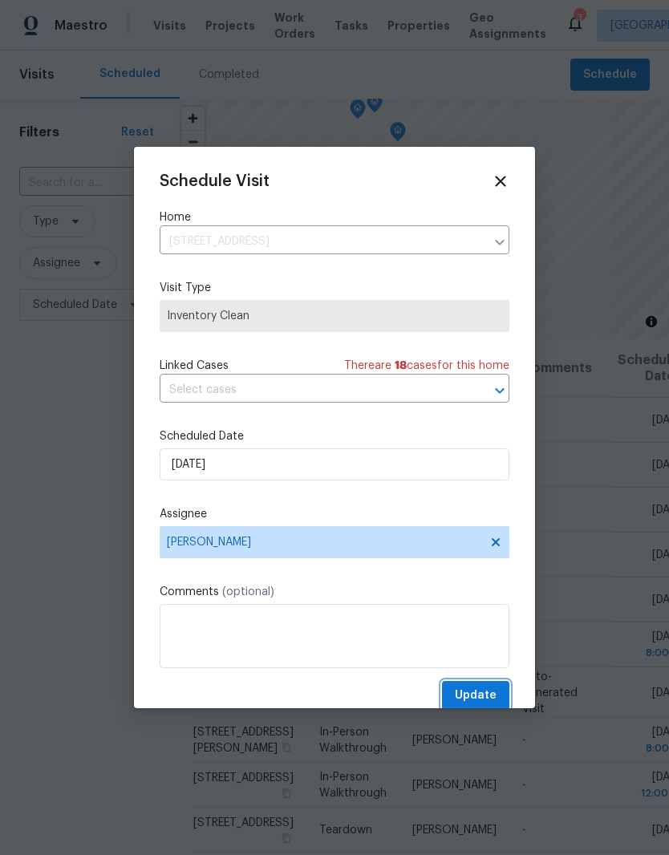
click at [473, 686] on button "Update" at bounding box center [475, 696] width 67 height 30
